Goal: Find specific page/section: Find specific page/section

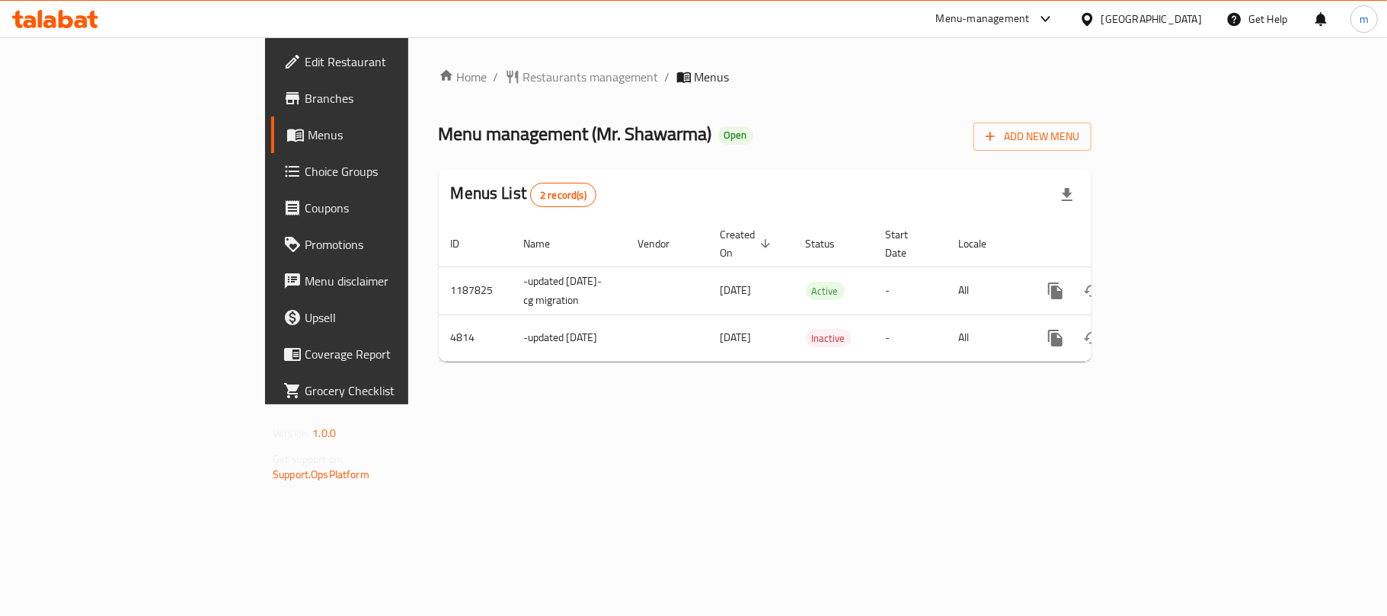
click at [1095, 12] on icon at bounding box center [1087, 19] width 16 height 16
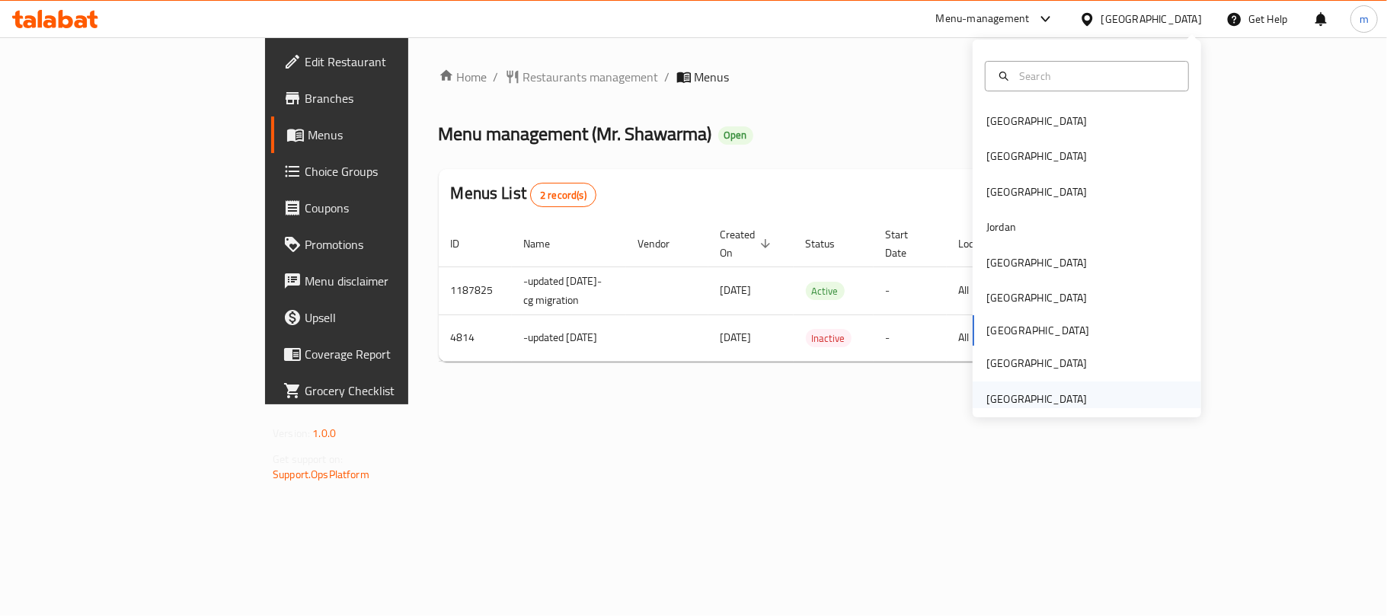
click at [1025, 388] on div "[GEOGRAPHIC_DATA]" at bounding box center [1036, 399] width 125 height 35
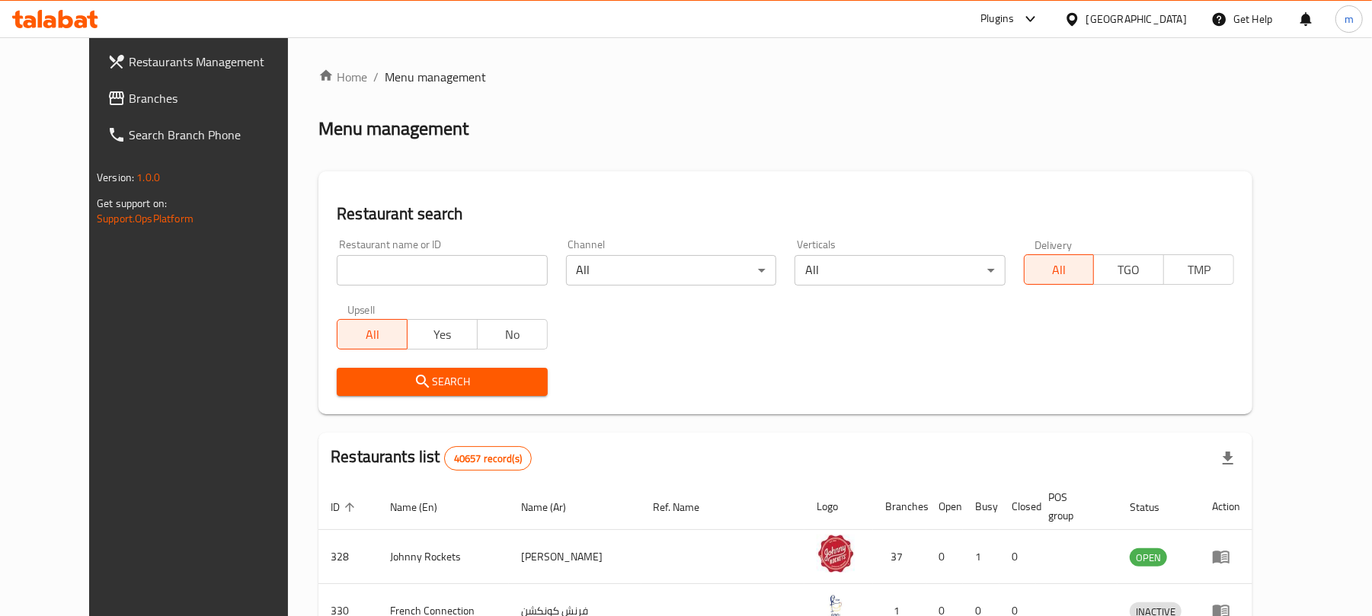
click at [137, 97] on span "Branches" at bounding box center [217, 98] width 177 height 18
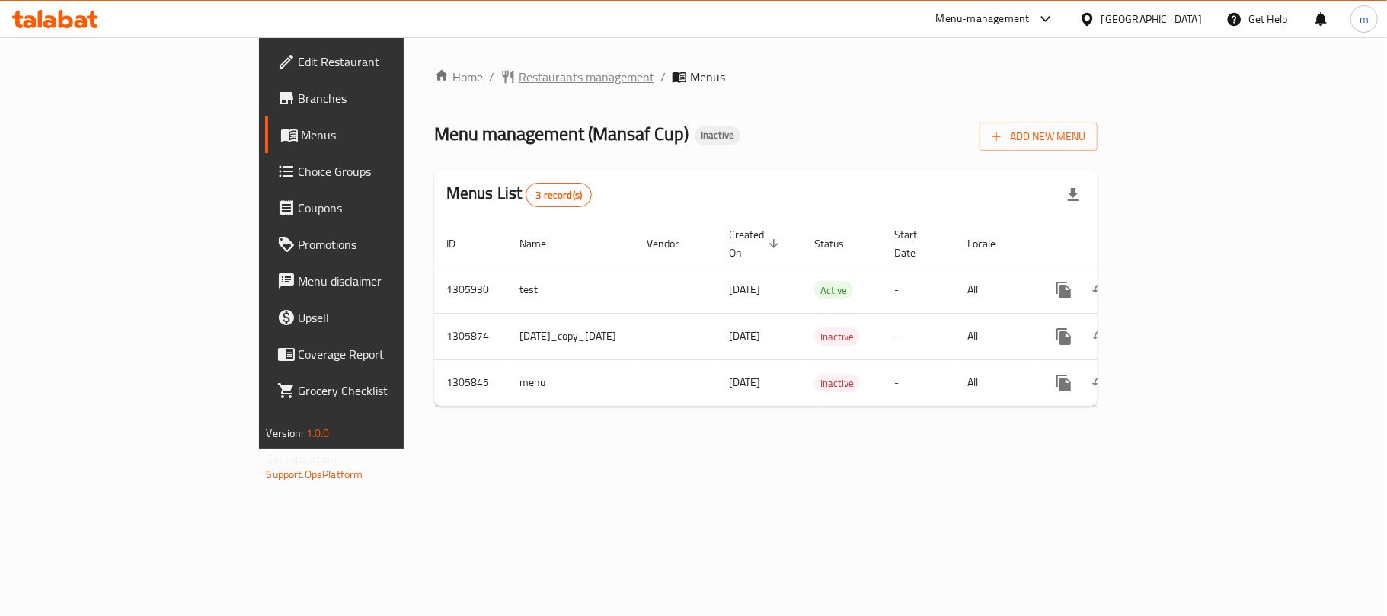
click at [519, 82] on span "Restaurants management" at bounding box center [587, 77] width 136 height 18
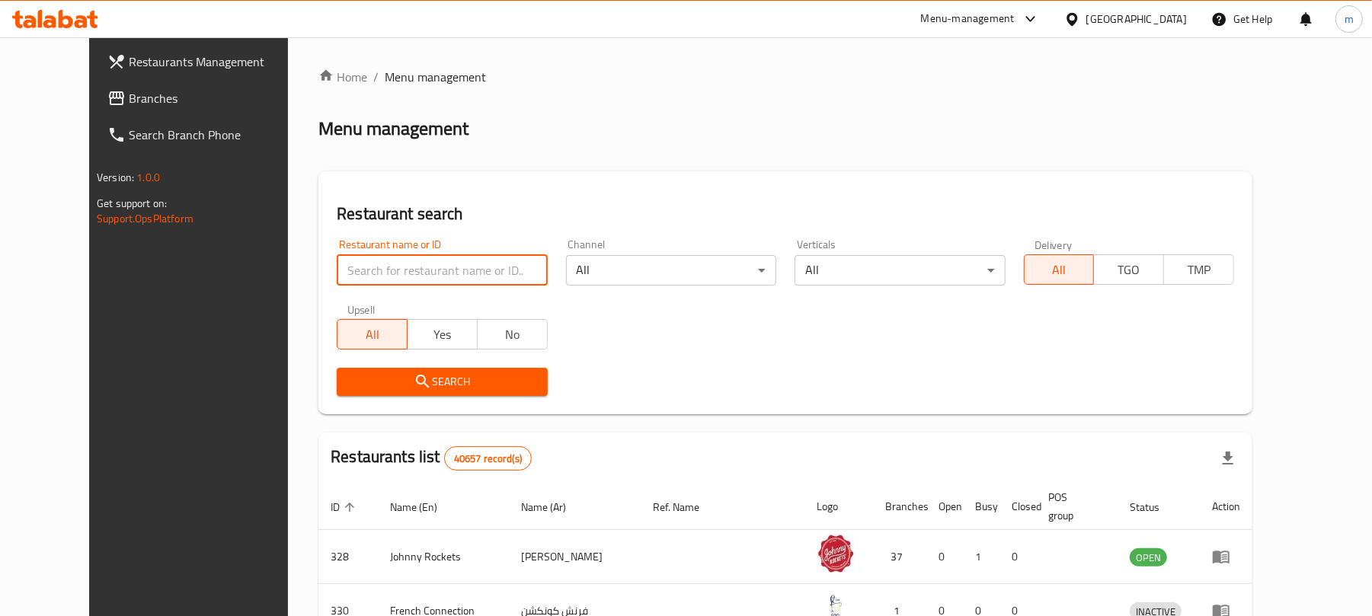
click at [443, 260] on input "search" at bounding box center [442, 270] width 210 height 30
paste input "703869"
type input "703869"
click button "Search" at bounding box center [442, 382] width 210 height 28
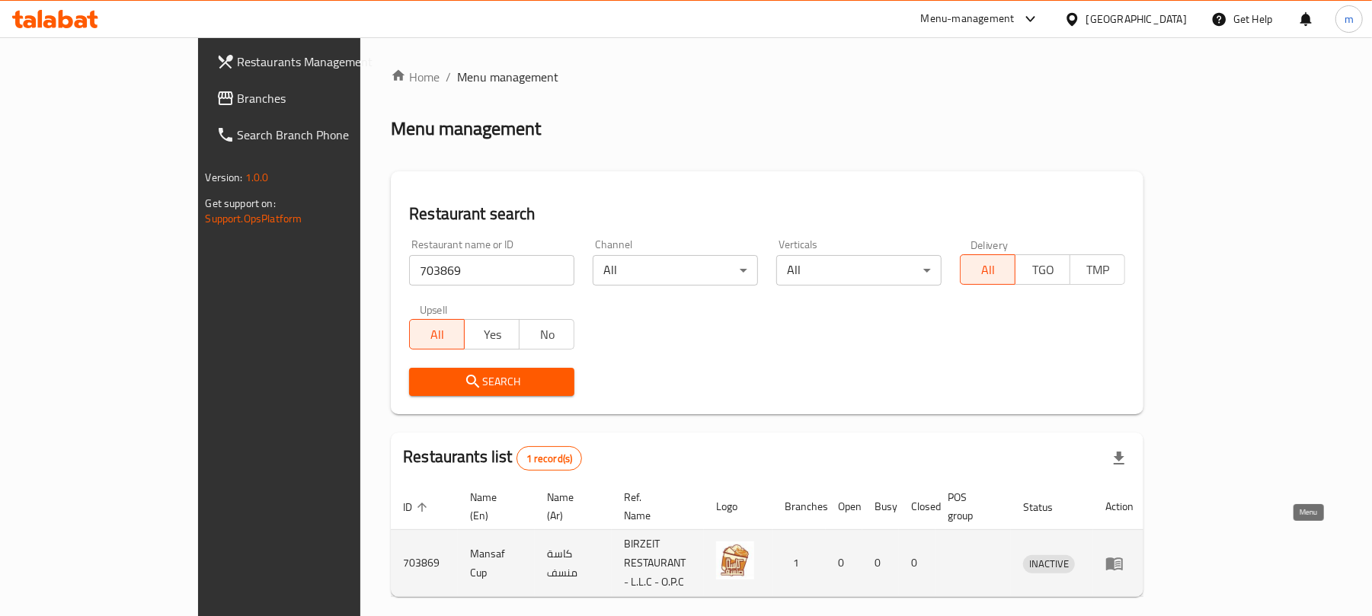
click at [1123, 554] on icon "enhanced table" at bounding box center [1114, 563] width 18 height 18
